Goal: Task Accomplishment & Management: Use online tool/utility

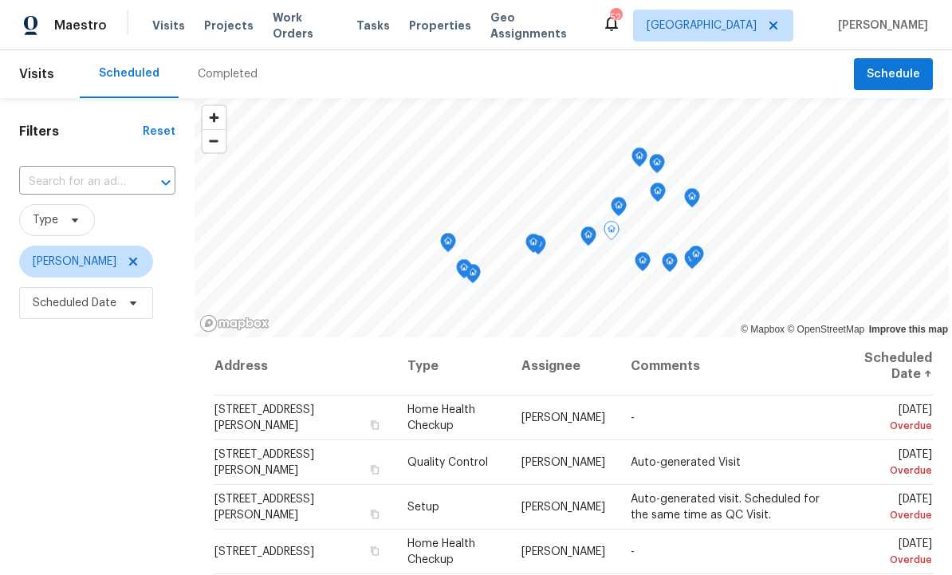
click at [0, 0] on icon at bounding box center [0, 0] width 0 height 0
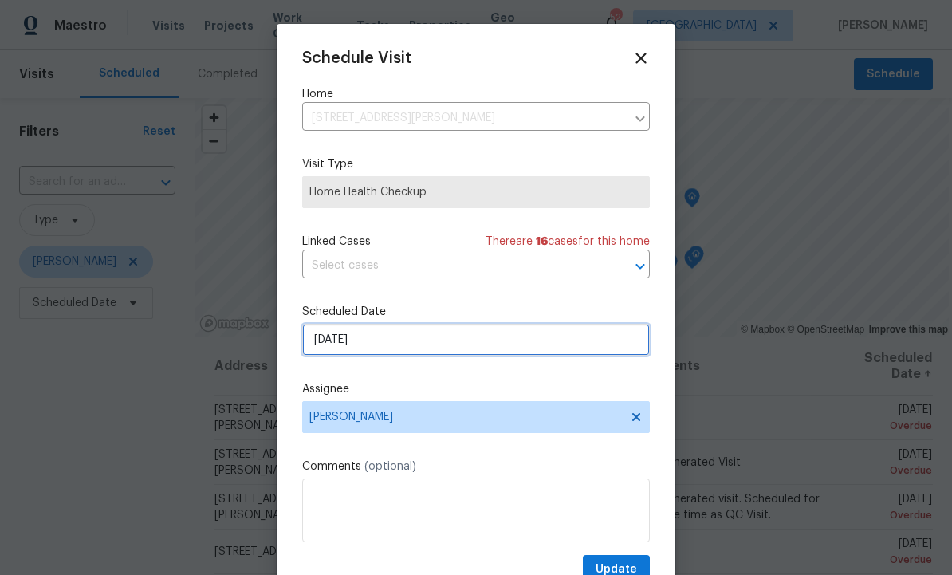
click at [399, 344] on input "9/27/2025" at bounding box center [476, 340] width 348 height 32
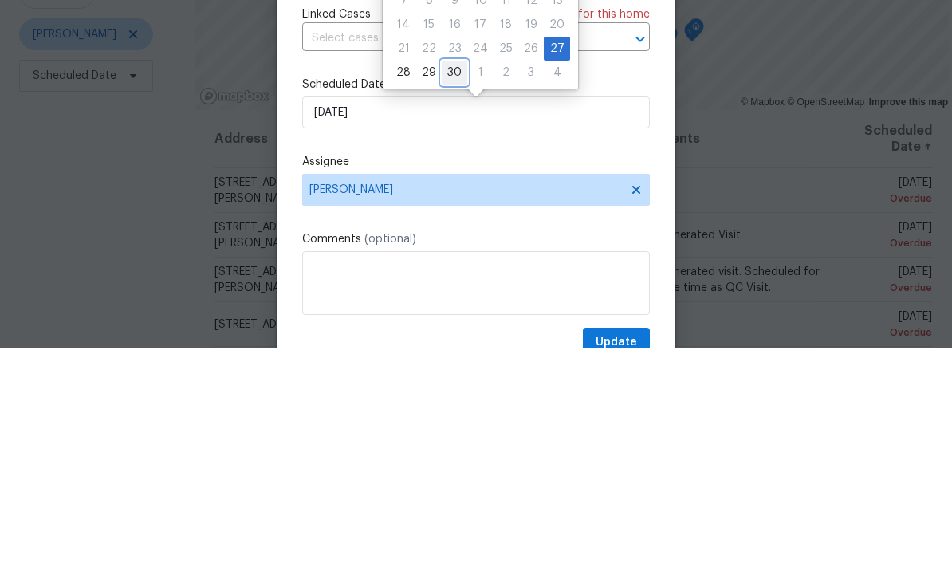
click at [452, 289] on div "30" at bounding box center [455, 300] width 26 height 22
type input "9/30/2025"
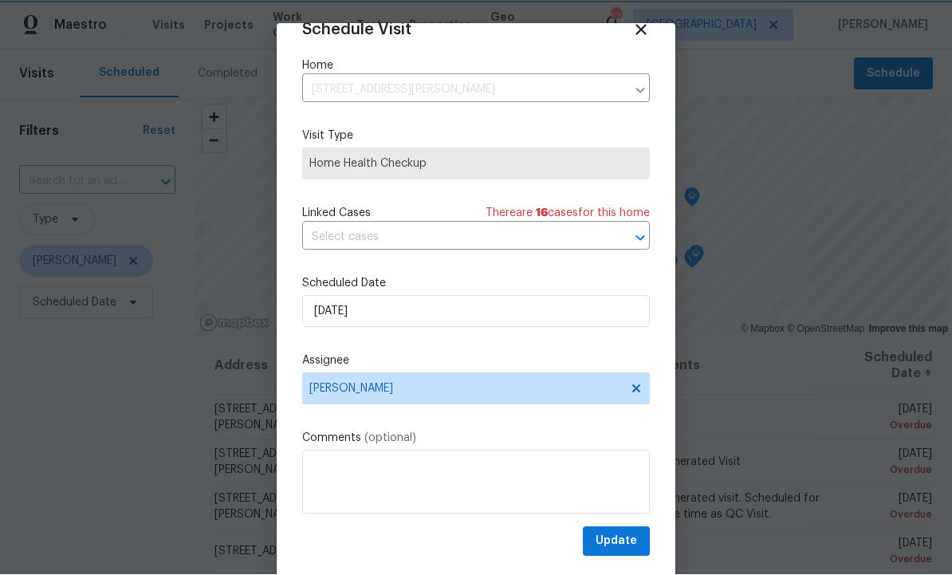
scroll to position [31, 0]
click at [619, 537] on span "Update" at bounding box center [616, 542] width 41 height 20
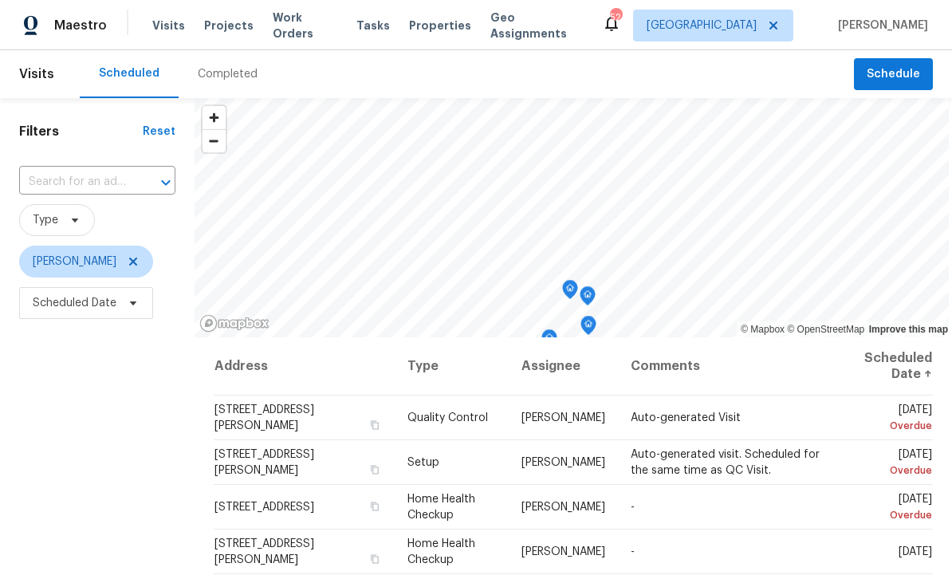
scroll to position [0, 0]
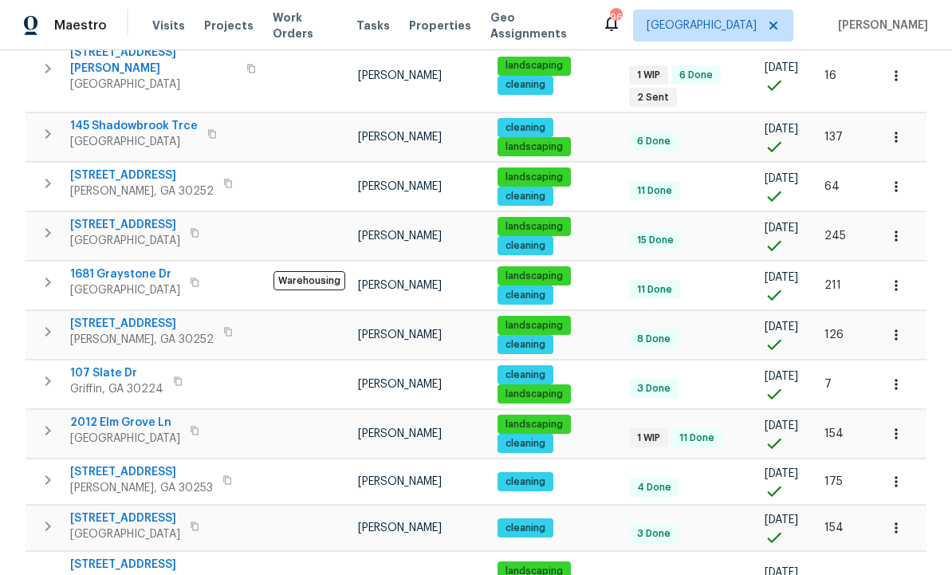
scroll to position [610, 0]
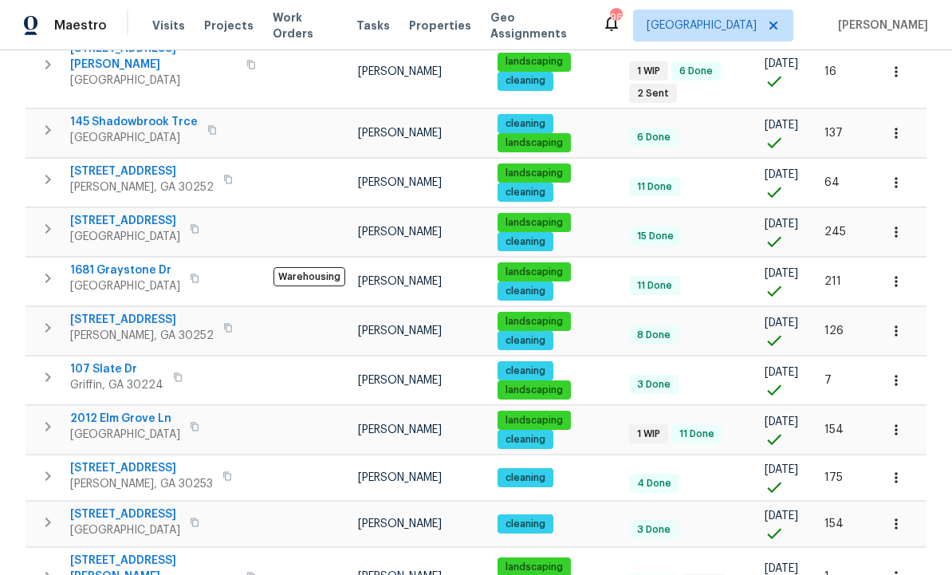
click at [894, 323] on icon "button" at bounding box center [896, 331] width 16 height 16
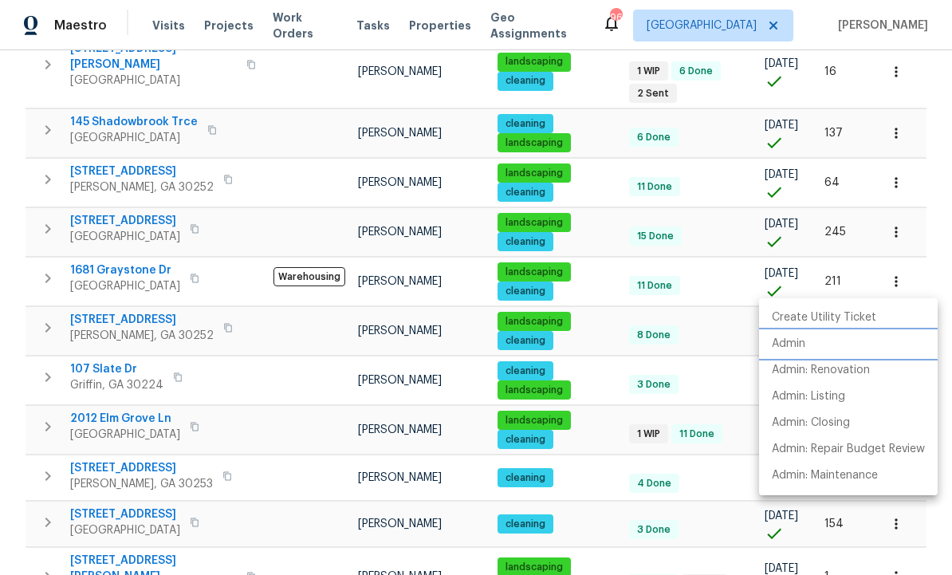
click at [807, 345] on li "Admin" at bounding box center [848, 344] width 179 height 26
click at [271, 361] on div at bounding box center [476, 287] width 952 height 575
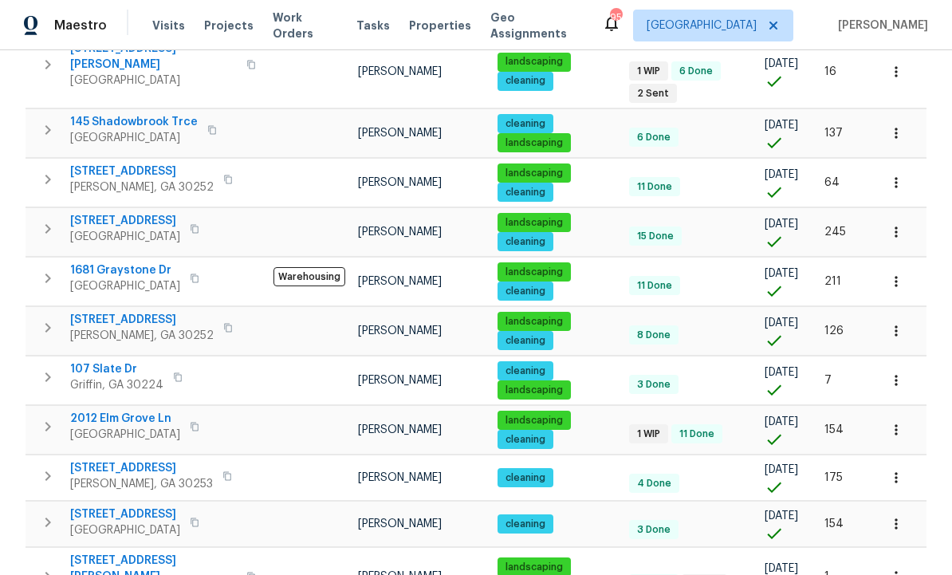
click at [734, 356] on tr "107 Slate Dr Griffin, GA 30224 Wesley Brooks cleaning landscaping 3 Done 09/23/…" at bounding box center [476, 380] width 901 height 49
click at [897, 326] on icon "button" at bounding box center [896, 331] width 2 height 10
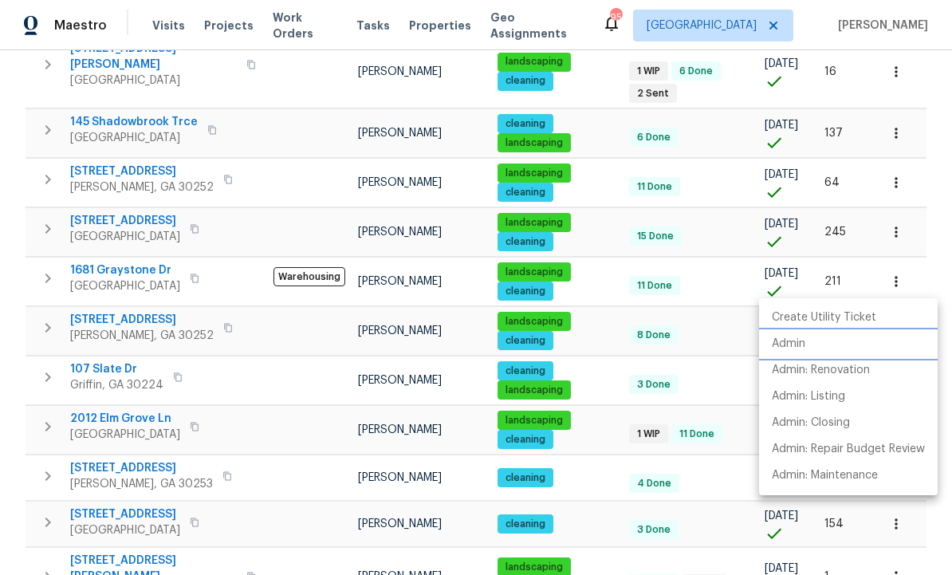
click at [809, 344] on li "Admin" at bounding box center [848, 344] width 179 height 26
click at [804, 348] on p "Admin" at bounding box center [788, 344] width 33 height 17
click at [139, 265] on div at bounding box center [476, 287] width 952 height 575
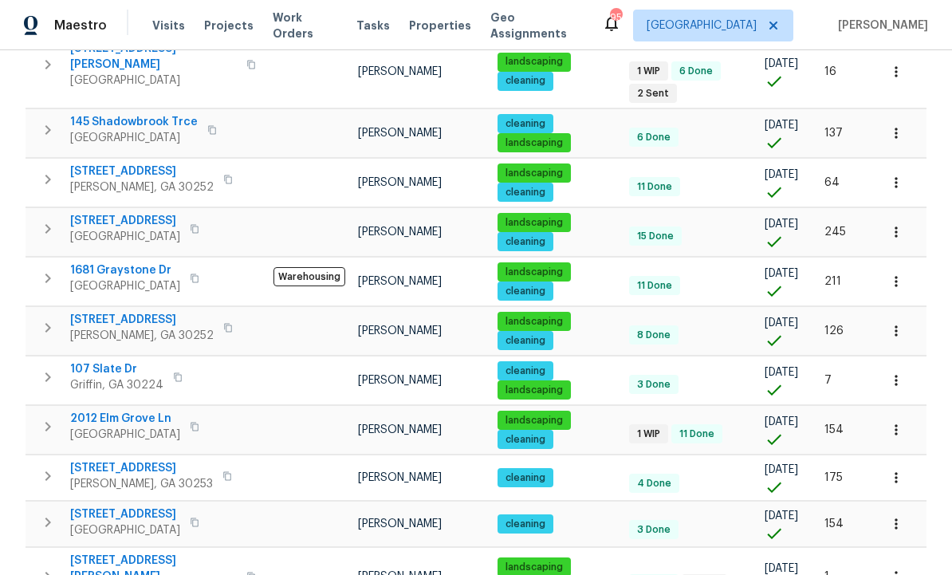
click at [129, 312] on span "132 Lynnview Ct" at bounding box center [142, 320] width 144 height 16
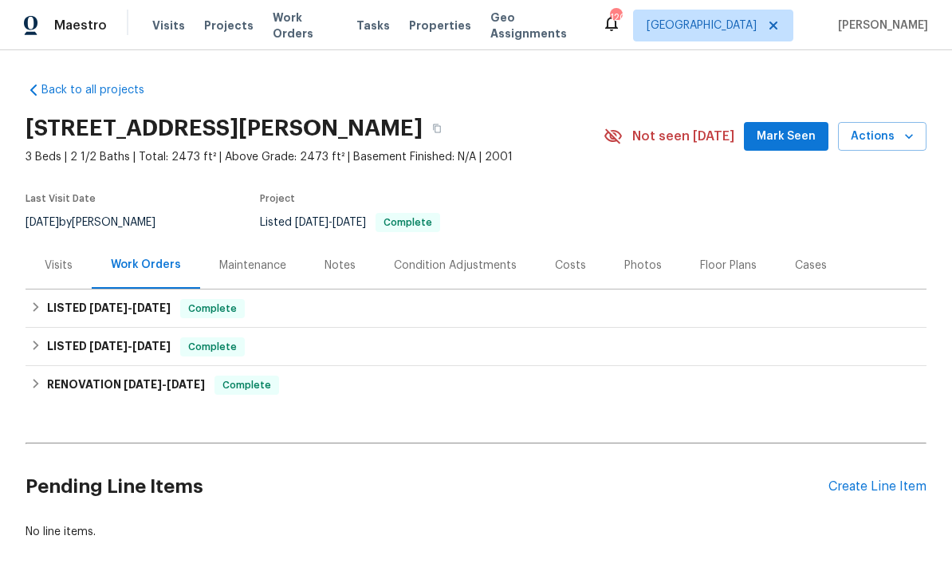
click at [784, 144] on span "Mark Seen" at bounding box center [786, 137] width 59 height 20
click at [788, 138] on span "Mark Seen" at bounding box center [786, 137] width 59 height 20
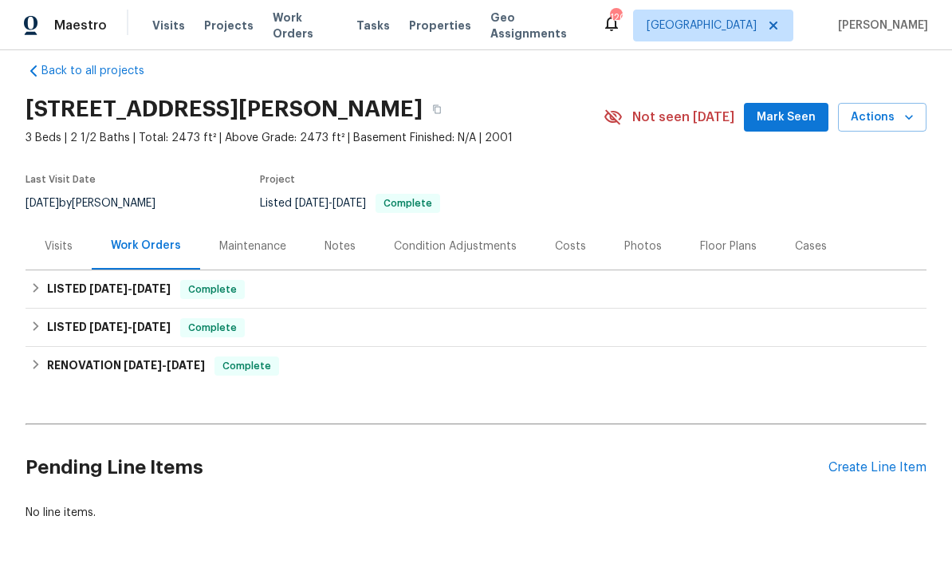
scroll to position [5, 0]
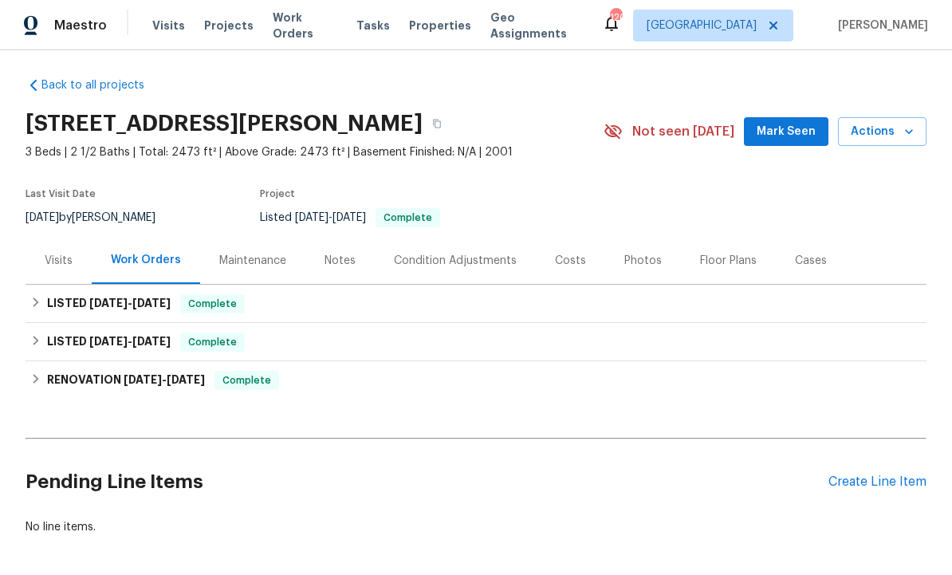
click at [801, 124] on span "Mark Seen" at bounding box center [786, 132] width 59 height 20
click at [786, 132] on span "Mark Seen" at bounding box center [786, 132] width 59 height 20
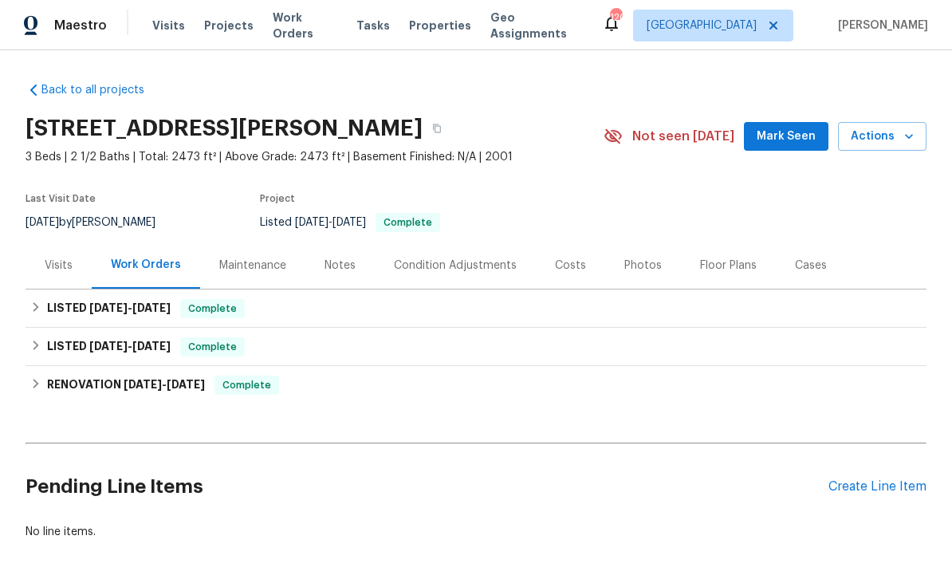
scroll to position [0, 0]
click at [785, 130] on span "Mark Seen" at bounding box center [786, 137] width 59 height 20
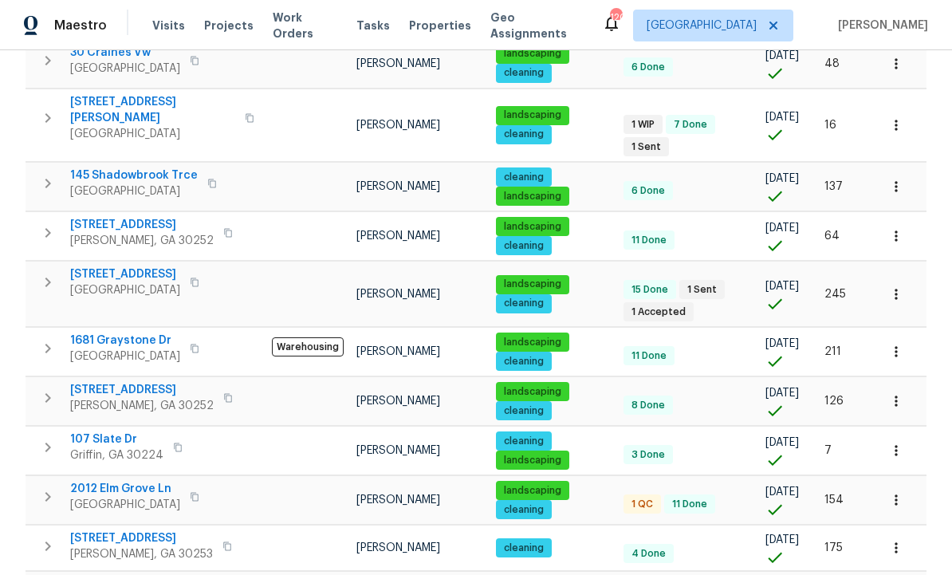
scroll to position [555, 0]
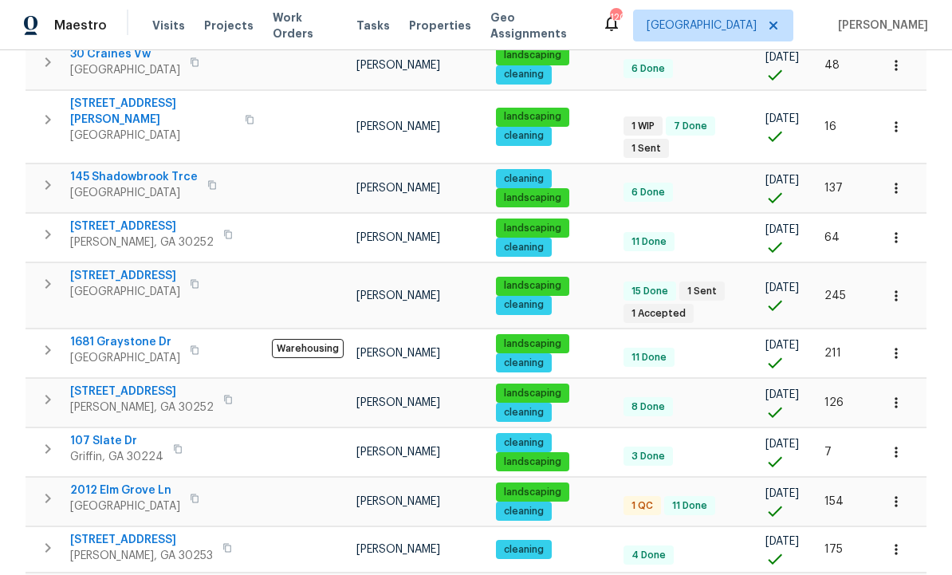
click at [112, 482] on span "2012 Elm Grove Ln" at bounding box center [125, 490] width 110 height 16
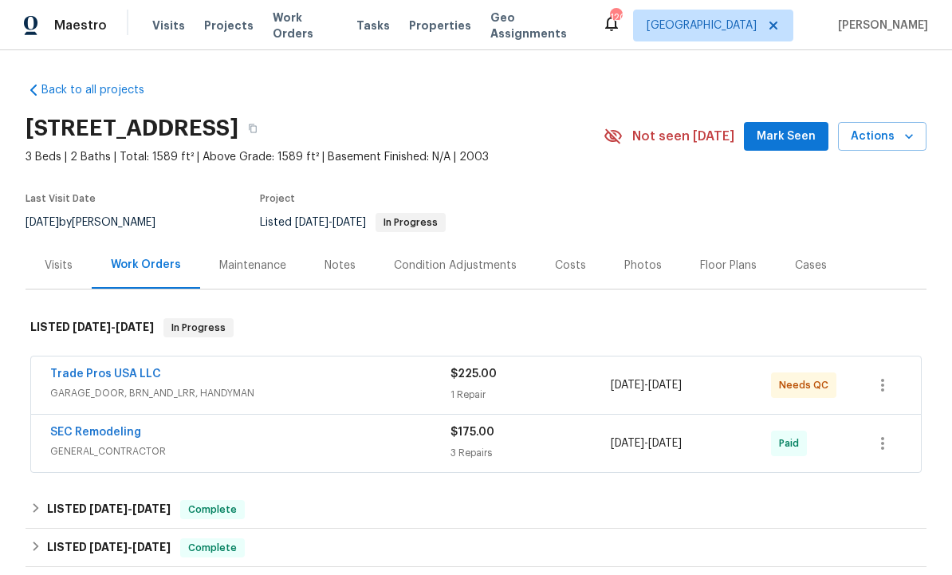
click at [786, 143] on span "Mark Seen" at bounding box center [786, 137] width 59 height 20
click at [117, 374] on link "Trade Pros USA LLC" at bounding box center [105, 373] width 111 height 11
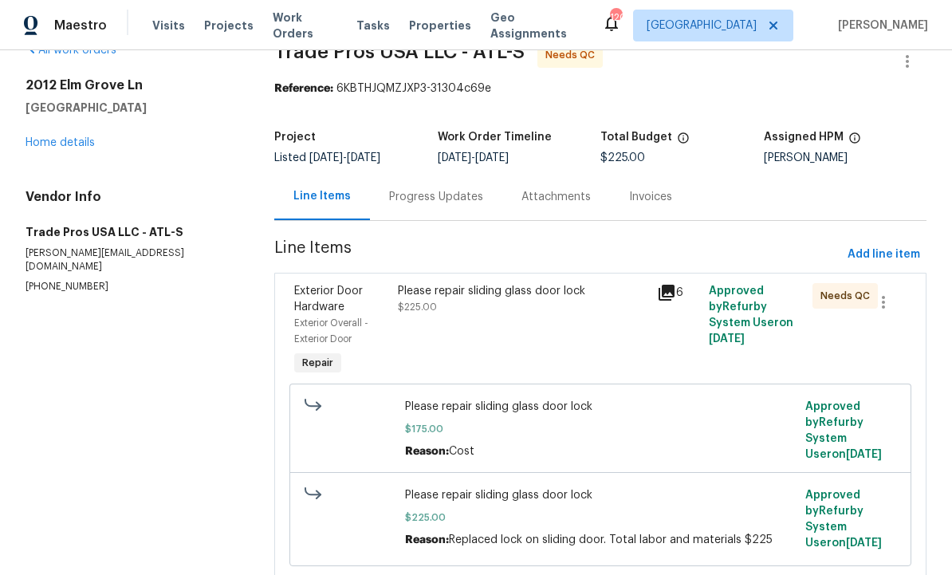
scroll to position [33, 0]
click at [577, 332] on div "Please repair sliding glass door lock $225.00" at bounding box center [522, 331] width 259 height 105
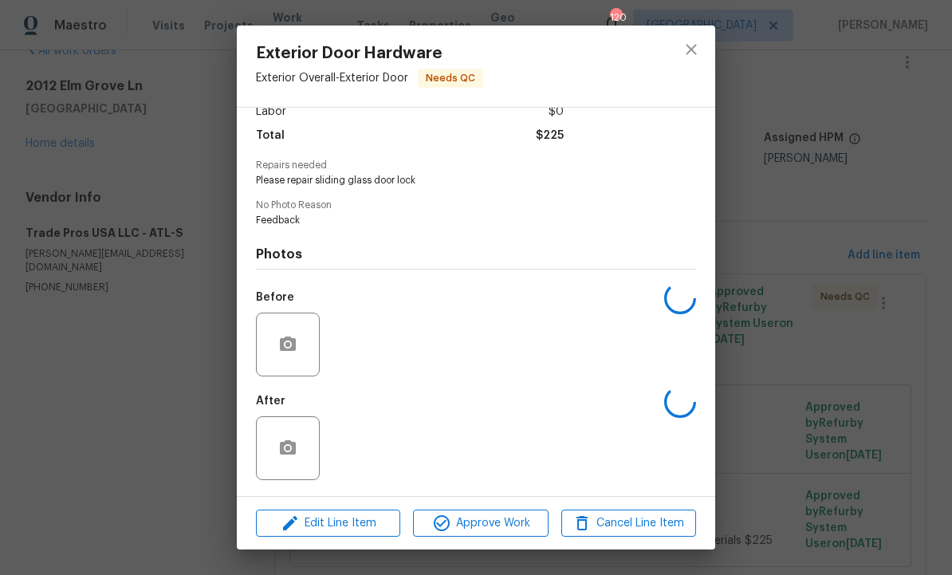
scroll to position [124, 0]
click at [733, 372] on div "Exterior Door Hardware Exterior Overall - Exterior Door Needs QC Vendor No assi…" at bounding box center [476, 287] width 952 height 575
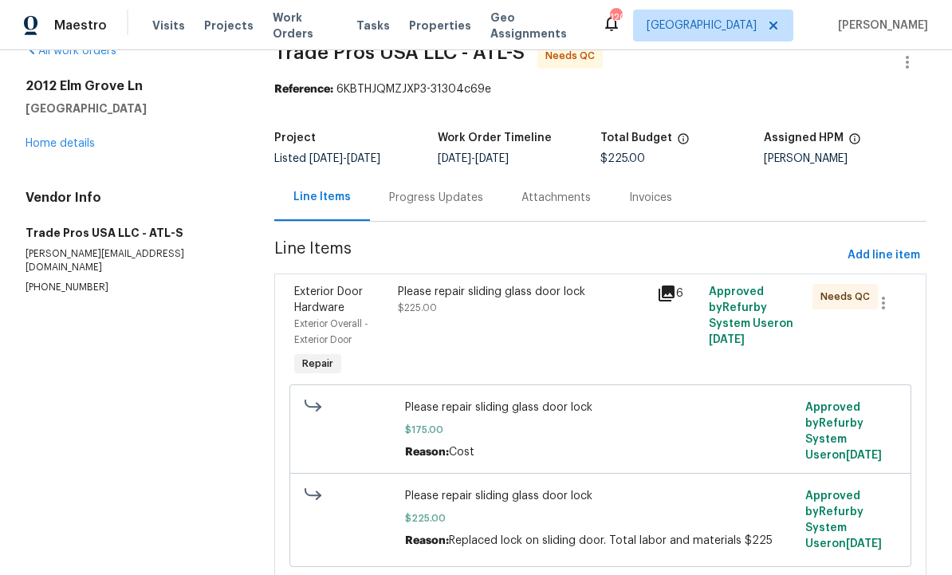
scroll to position [0, 0]
click at [694, 405] on span "Please repair sliding glass door lock" at bounding box center [600, 407] width 391 height 16
click at [622, 330] on div "Please repair sliding glass door lock $225.00" at bounding box center [522, 331] width 259 height 105
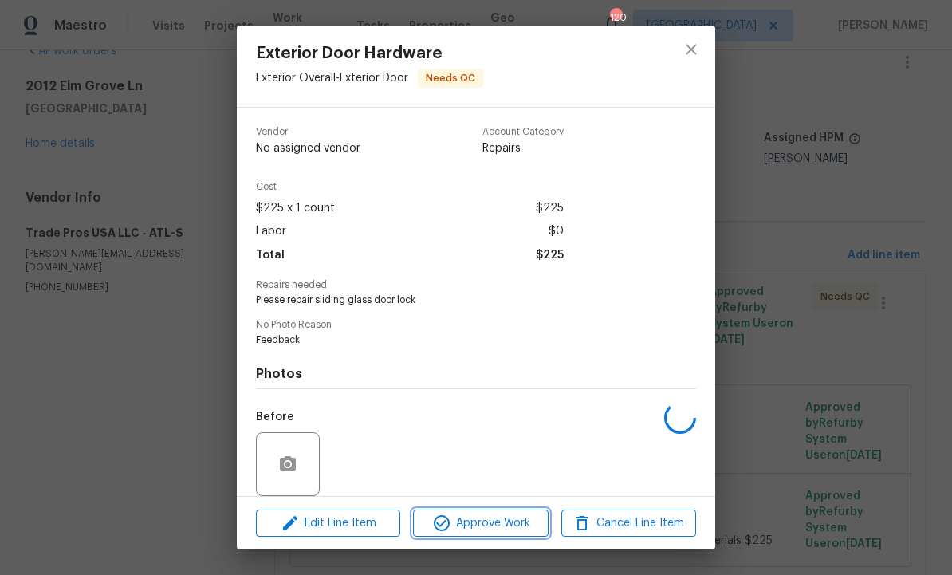
click at [505, 524] on span "Approve Work" at bounding box center [480, 523] width 125 height 20
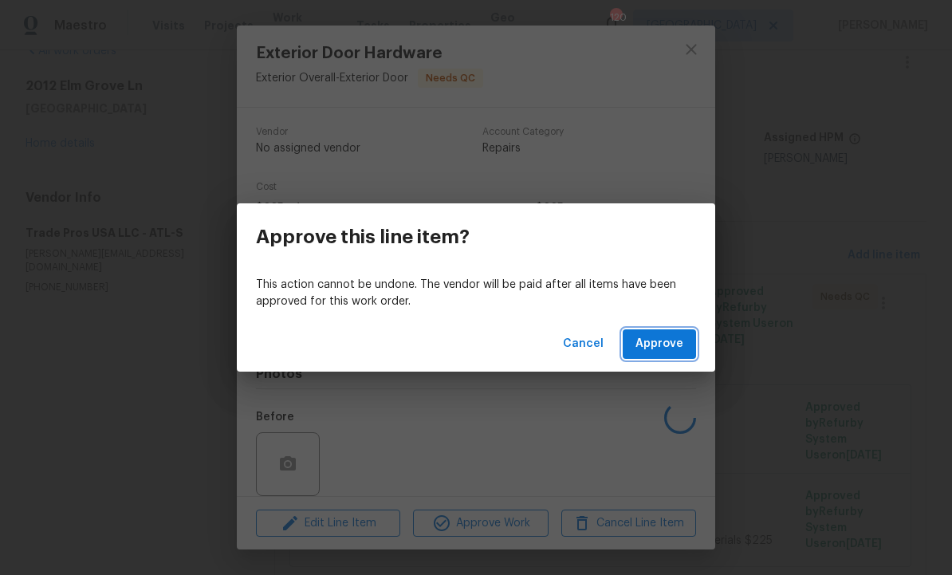
click at [680, 339] on span "Approve" at bounding box center [659, 344] width 48 height 20
